Goal: Task Accomplishment & Management: Manage account settings

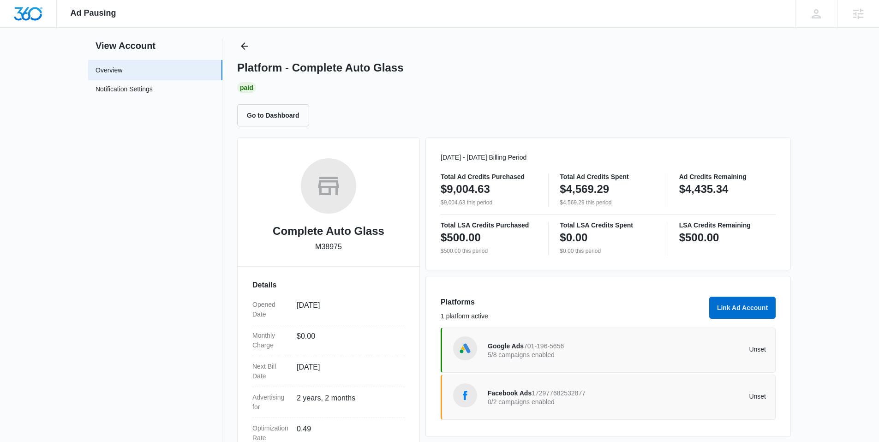
scroll to position [30, 0]
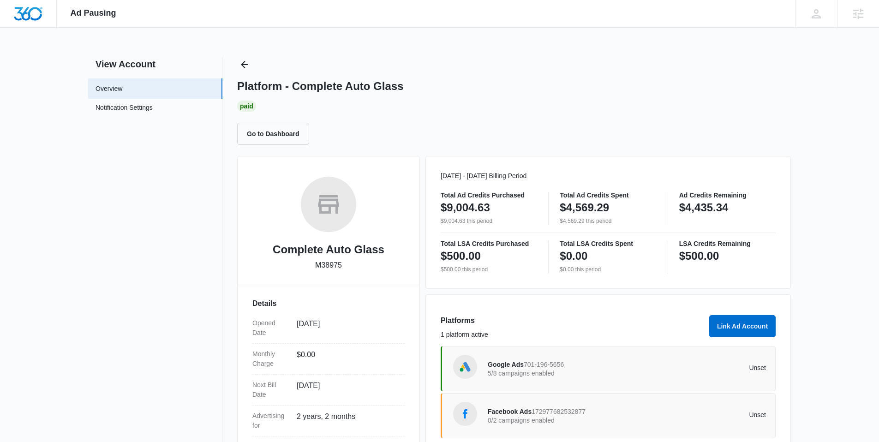
click at [538, 371] on p "5/8 campaigns enabled" at bounding box center [557, 373] width 139 height 6
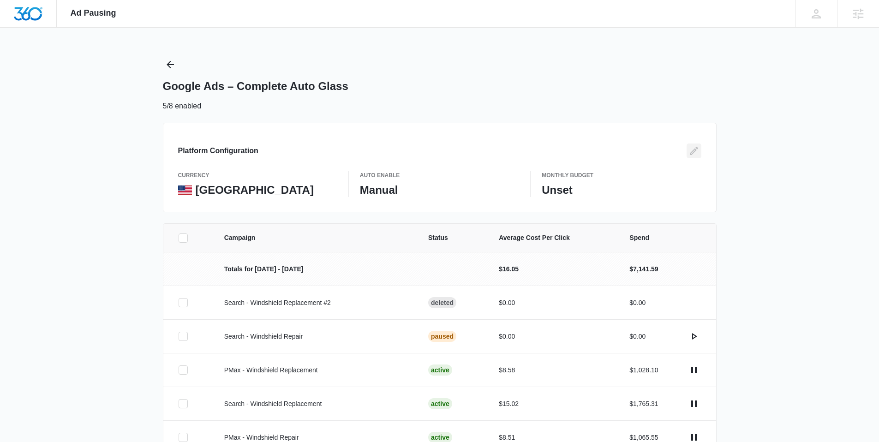
click at [695, 147] on icon "Edit" at bounding box center [693, 150] width 11 height 11
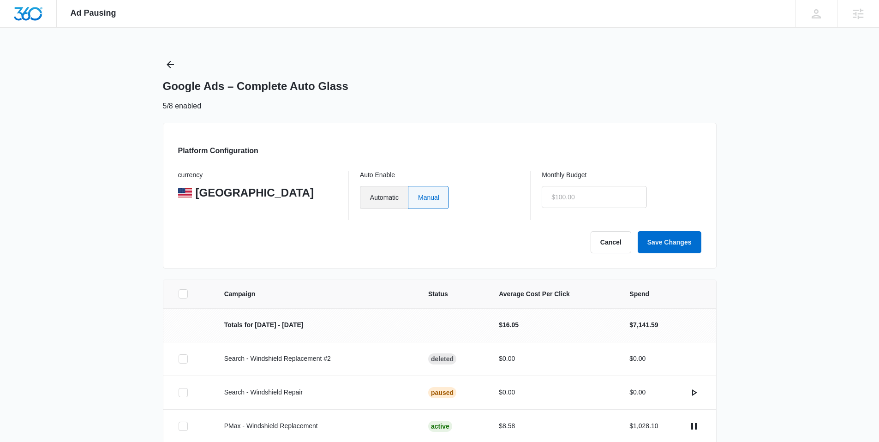
click at [384, 198] on label "Automatic" at bounding box center [384, 197] width 48 height 23
click at [370, 197] on input "Automatic" at bounding box center [370, 197] width 0 height 0
radio input "true"
click at [564, 198] on input "text" at bounding box center [594, 197] width 105 height 22
drag, startPoint x: 564, startPoint y: 198, endPoint x: 569, endPoint y: 197, distance: 5.6
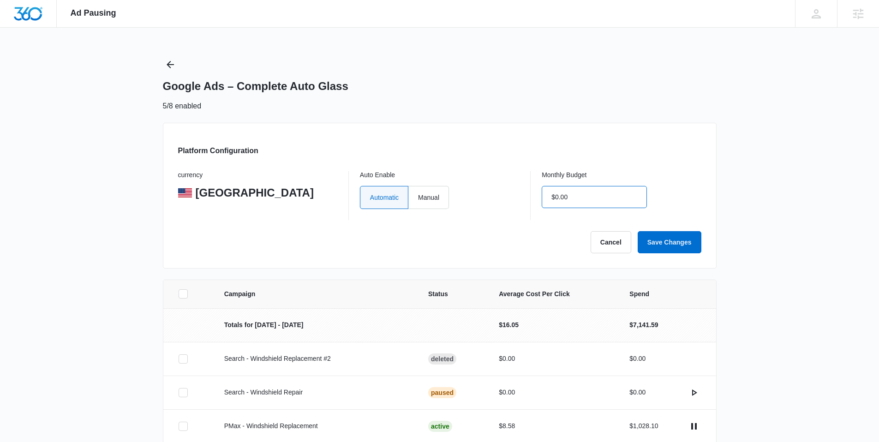
click at [565, 197] on input "$0.00" at bounding box center [594, 197] width 105 height 22
click at [583, 197] on input "$0.00" at bounding box center [594, 197] width 105 height 22
type input "$0.00"
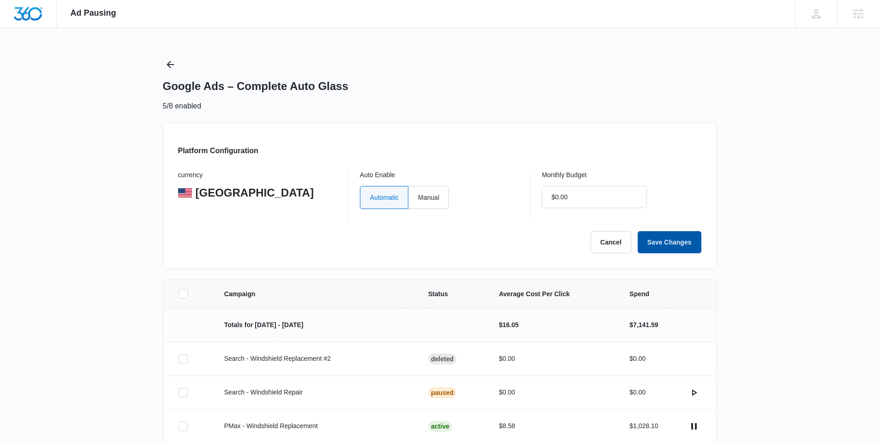
click at [676, 239] on button "Save Changes" at bounding box center [670, 242] width 64 height 22
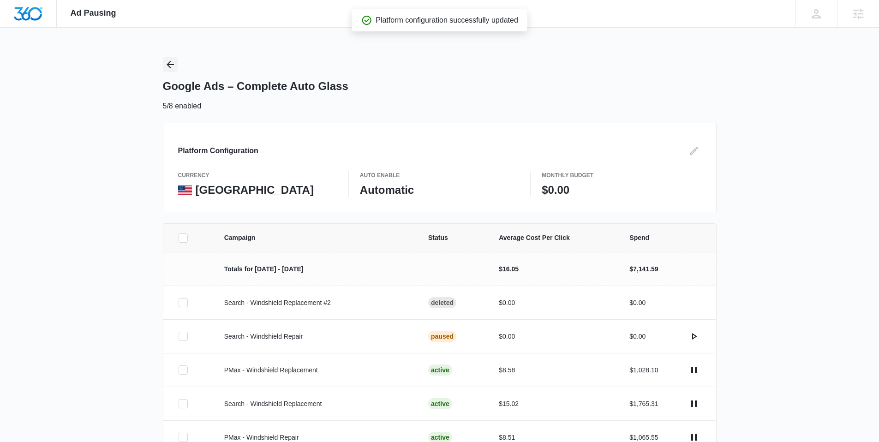
click at [170, 64] on icon "Back" at bounding box center [170, 64] width 7 height 7
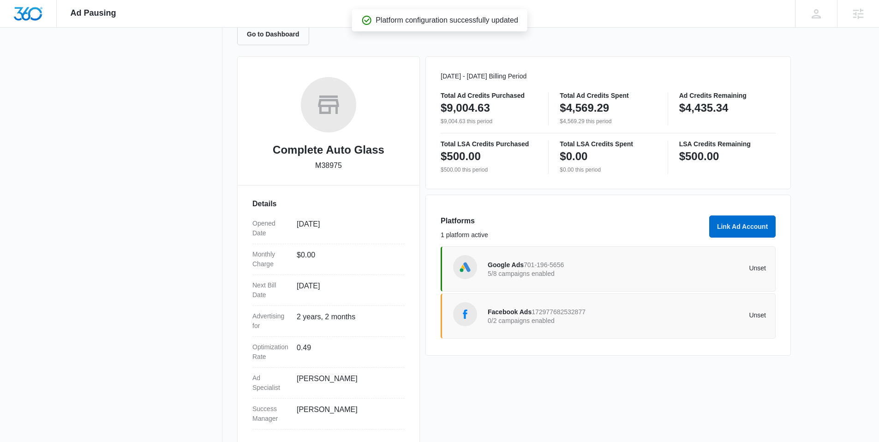
scroll to position [108, 0]
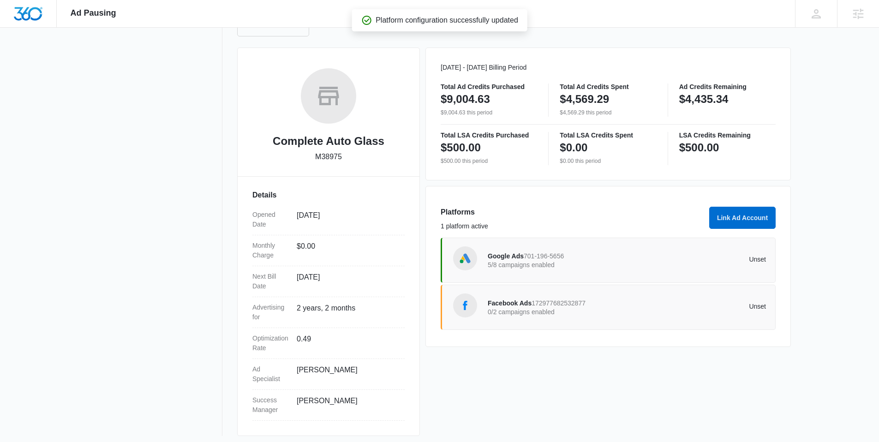
click at [537, 316] on div "Facebook Ads 172977682532877 0/2 campaigns enabled" at bounding box center [557, 307] width 139 height 19
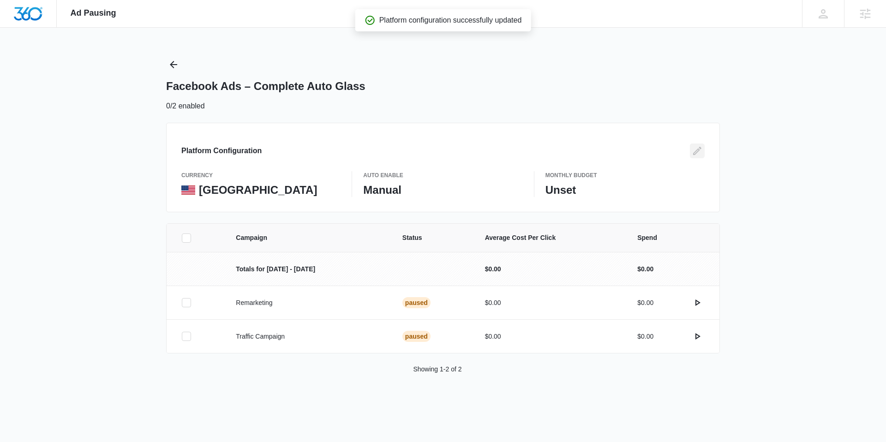
click at [700, 152] on icon "Edit" at bounding box center [697, 150] width 11 height 11
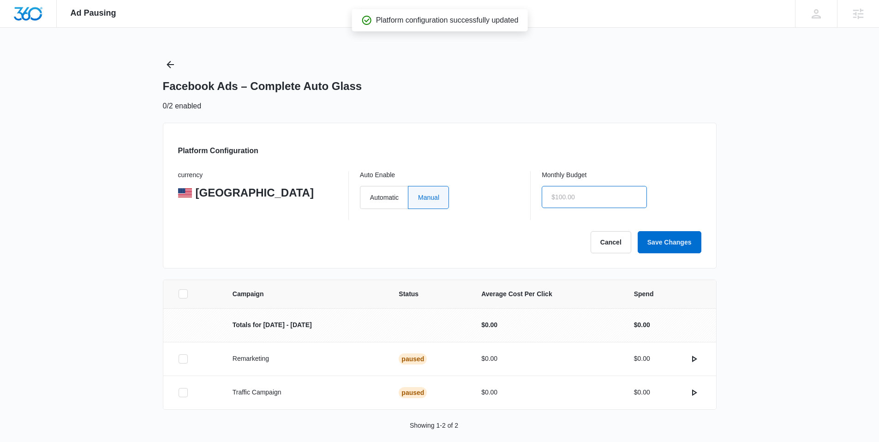
click at [583, 198] on input "text" at bounding box center [594, 197] width 105 height 22
type input "$1.00"
click button "Save Changes" at bounding box center [670, 242] width 64 height 22
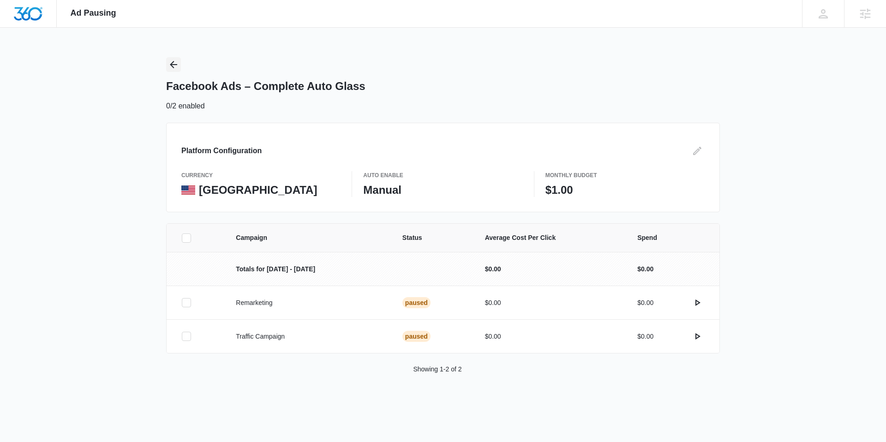
click at [177, 61] on icon "Back" at bounding box center [173, 64] width 11 height 11
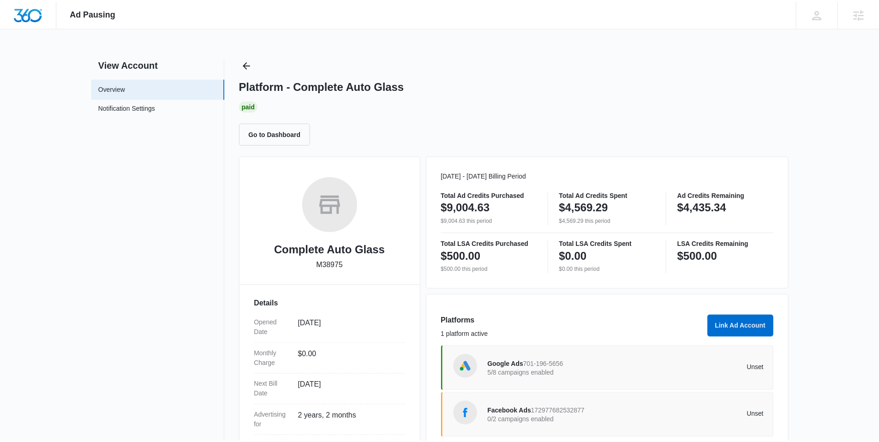
scroll to position [30, 0]
